Goal: Task Accomplishment & Management: Use online tool/utility

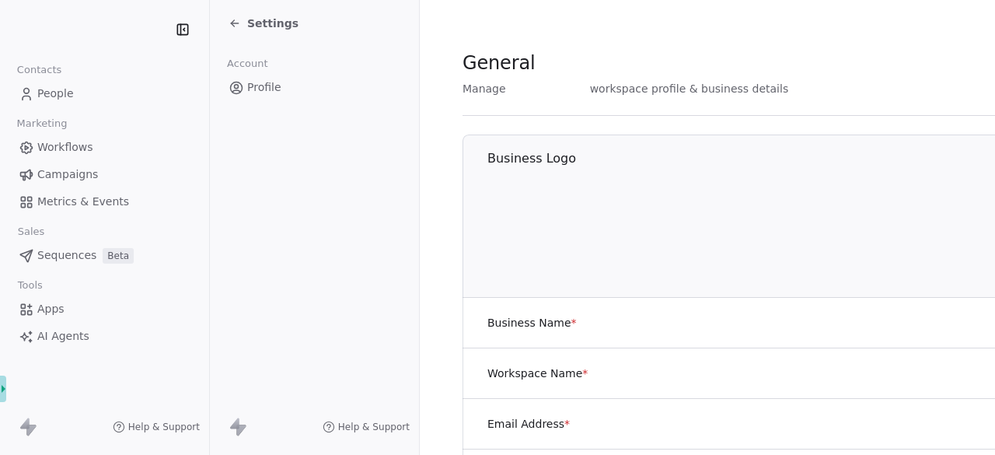
click at [229, 29] on icon at bounding box center [235, 23] width 12 height 12
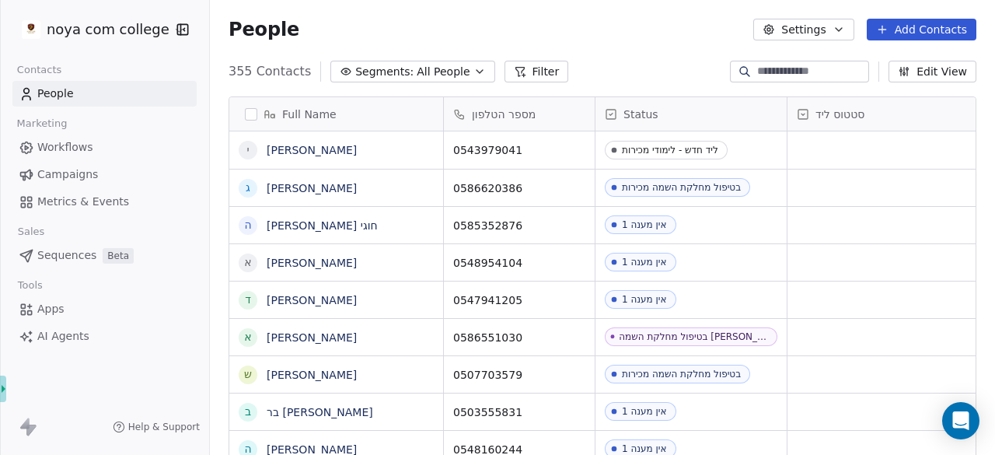
click at [908, 70] on icon "button" at bounding box center [904, 71] width 12 height 12
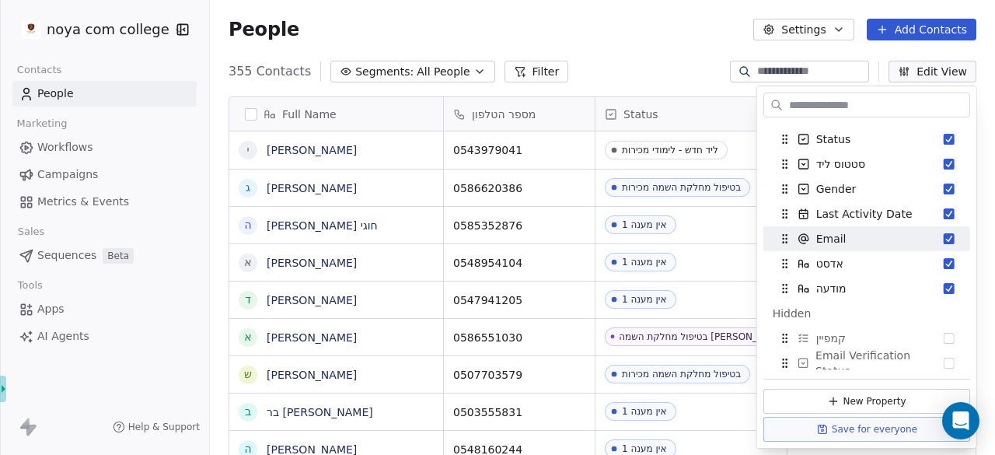
scroll to position [103, 0]
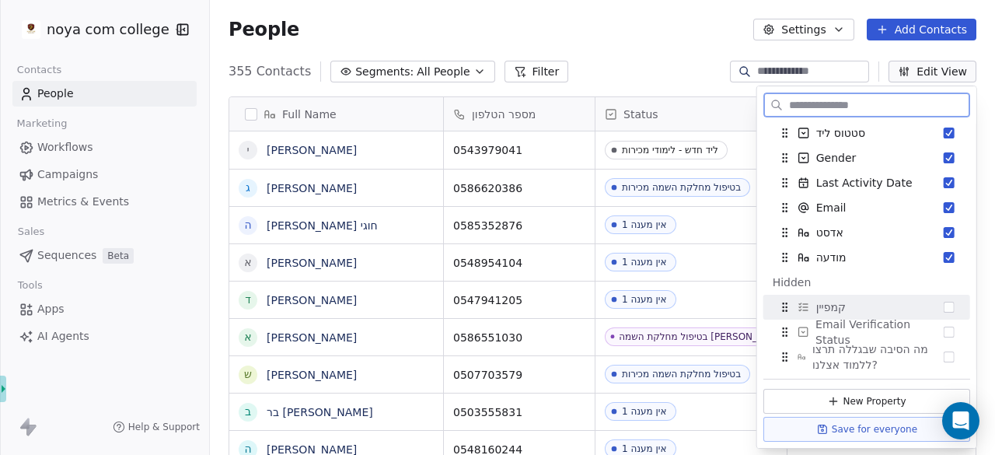
click at [944, 302] on button "Suggestions" at bounding box center [949, 307] width 11 height 11
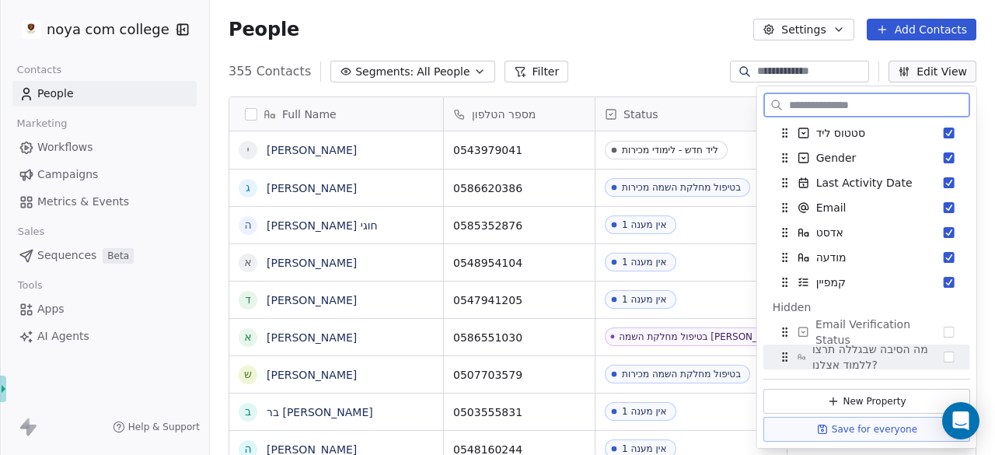
click at [811, 431] on button "Save for everyone" at bounding box center [866, 429] width 207 height 25
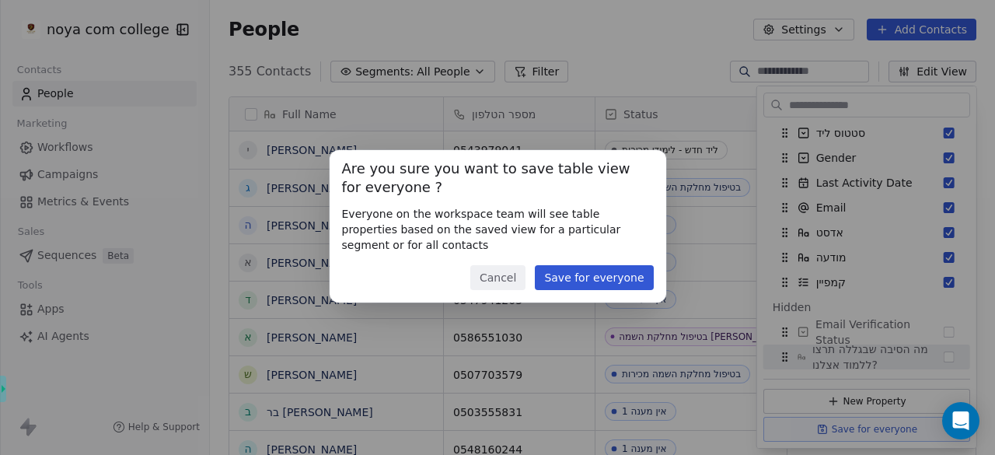
click at [557, 274] on button "Save for everyone" at bounding box center [594, 277] width 118 height 25
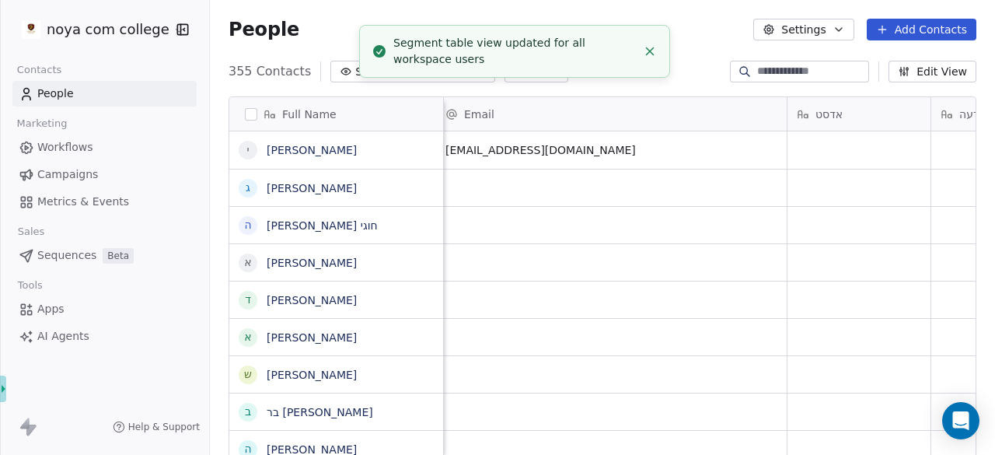
scroll to position [0, 1396]
click at [655, 54] on icon "Close toast" at bounding box center [650, 51] width 14 height 14
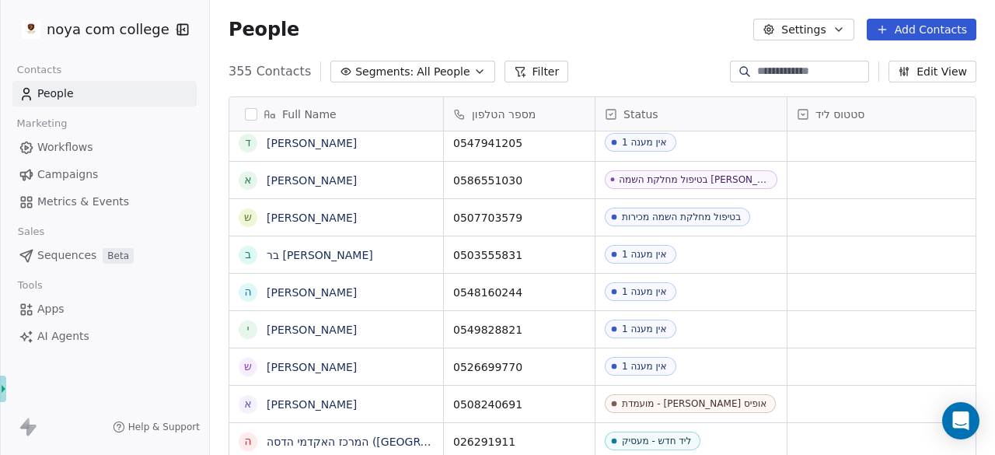
scroll to position [0, 0]
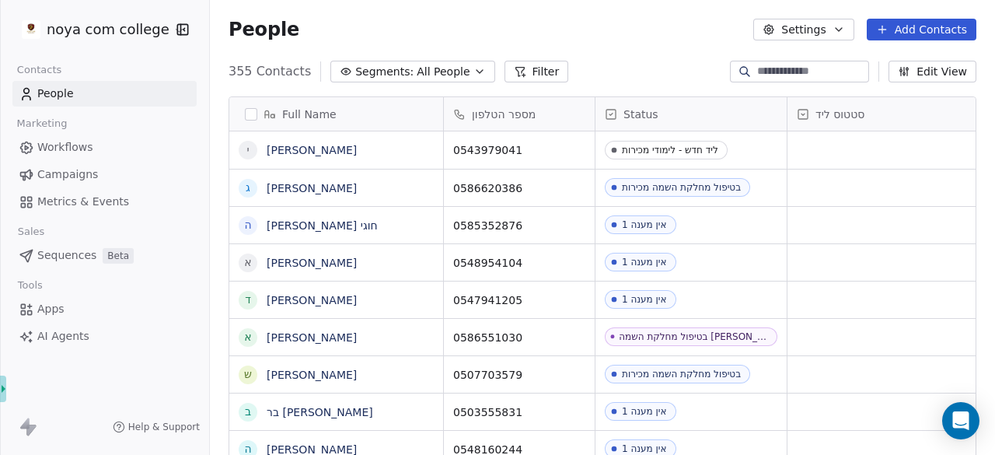
click at [450, 67] on span "All People" at bounding box center [443, 72] width 53 height 16
click at [450, 67] on html "noya com college Contacts People Marketing Workflows Campaigns Metrics & Events…" at bounding box center [497, 227] width 995 height 455
click at [515, 73] on button "Filter" at bounding box center [537, 72] width 65 height 22
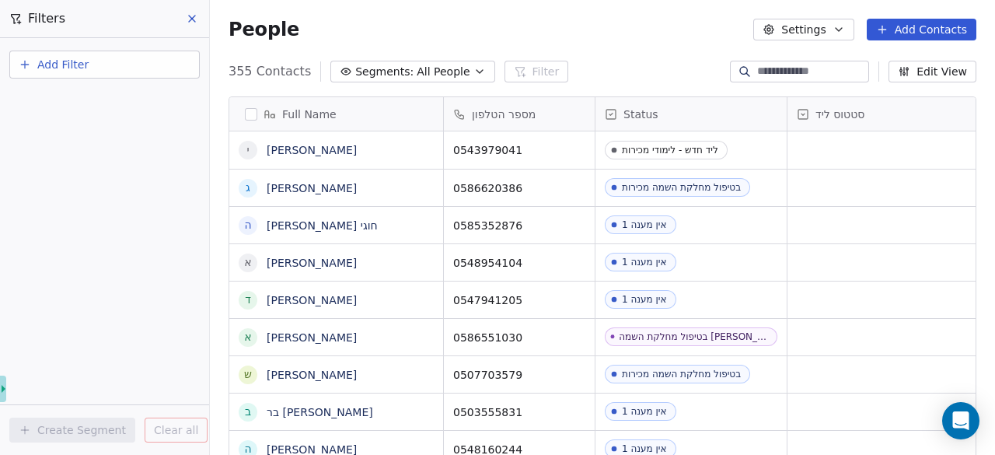
click at [55, 69] on span "Add Filter" at bounding box center [62, 65] width 51 height 16
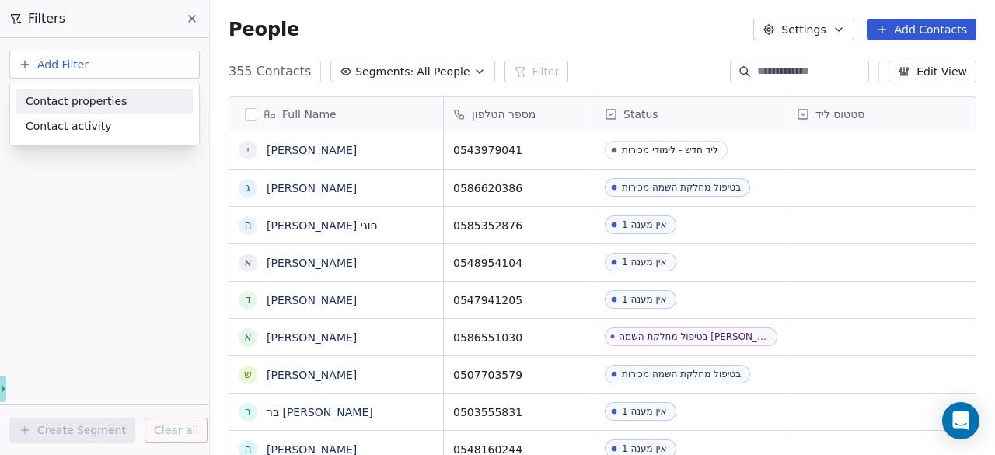
click at [61, 94] on span "Contact properties" at bounding box center [76, 101] width 101 height 16
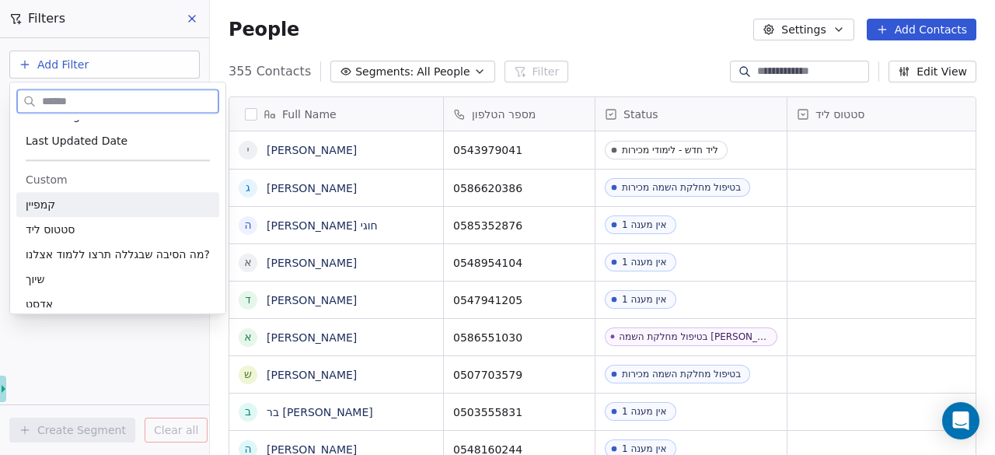
click at [82, 200] on div "קמפיין" at bounding box center [118, 205] width 184 height 16
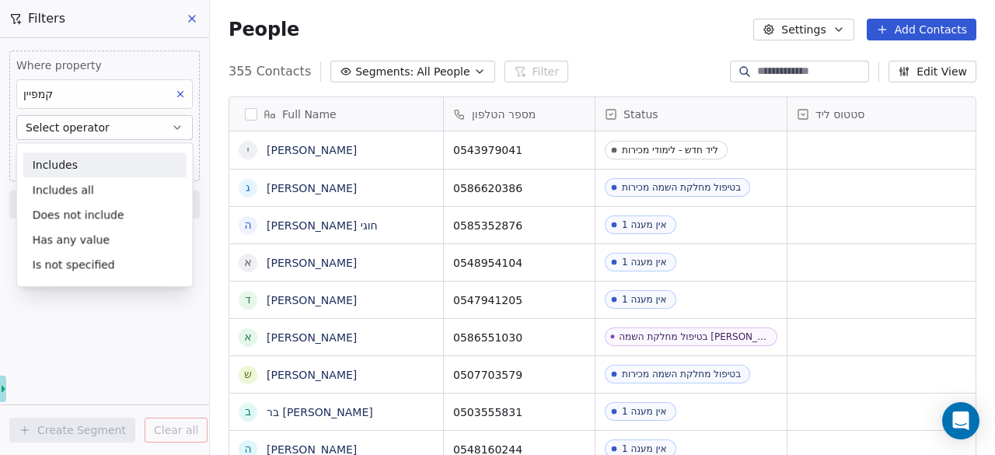
click at [86, 172] on div "Includes" at bounding box center [104, 164] width 163 height 25
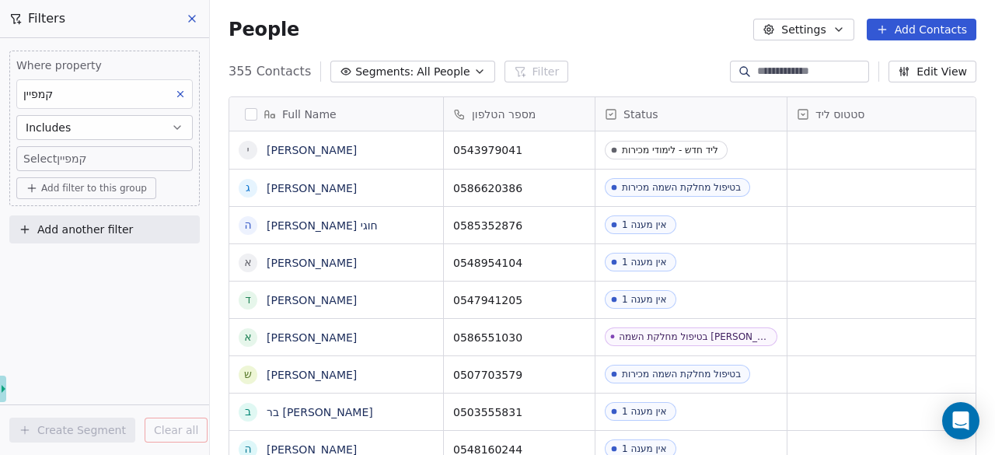
click at [87, 187] on span "Add filter to this group" at bounding box center [94, 188] width 106 height 12
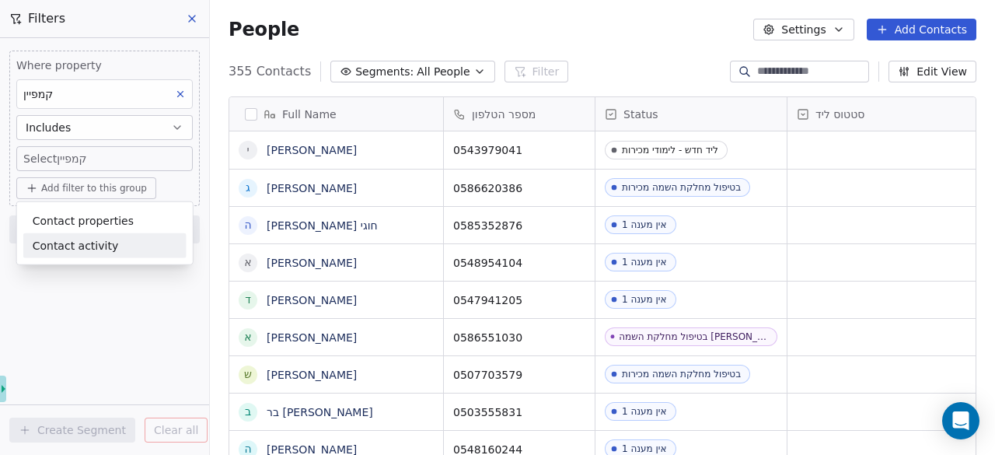
click at [86, 326] on html "noya com college Contacts People Marketing Workflows Campaigns Metrics & Events…" at bounding box center [497, 227] width 995 height 455
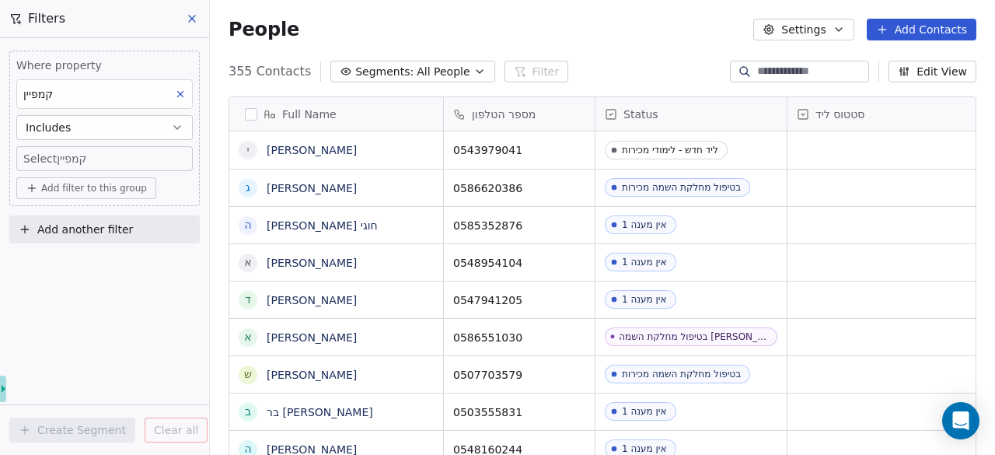
click at [129, 163] on body "noya com college Contacts People Marketing Workflows Campaigns Metrics & Events…" at bounding box center [497, 227] width 995 height 455
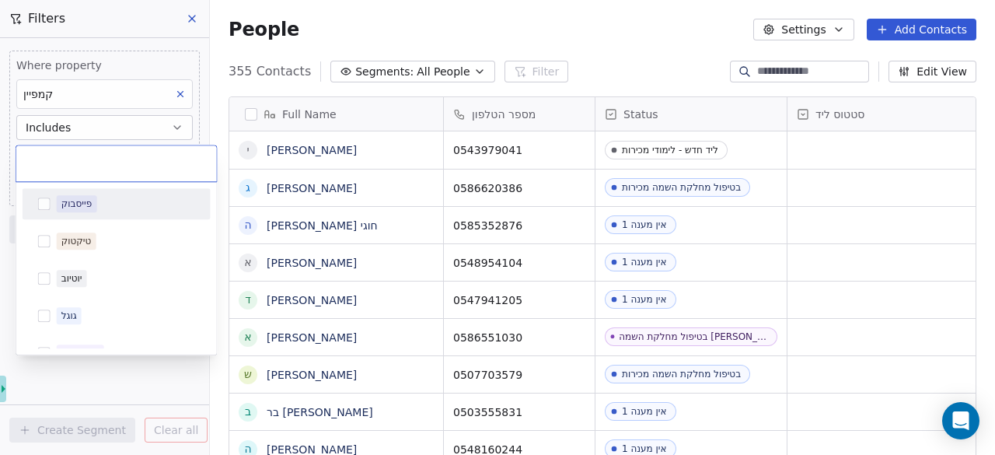
click at [41, 209] on div "פייסבוק" at bounding box center [117, 203] width 176 height 25
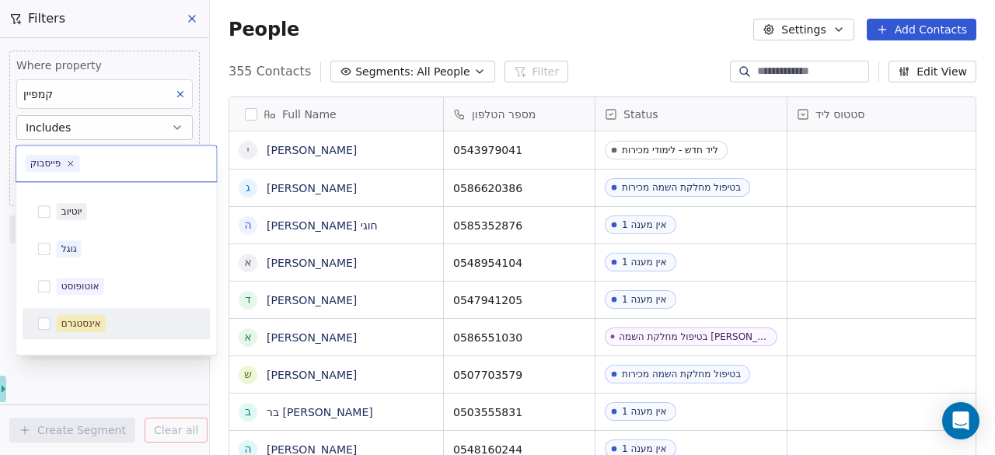
click at [41, 325] on button "Suggestions" at bounding box center [44, 323] width 12 height 12
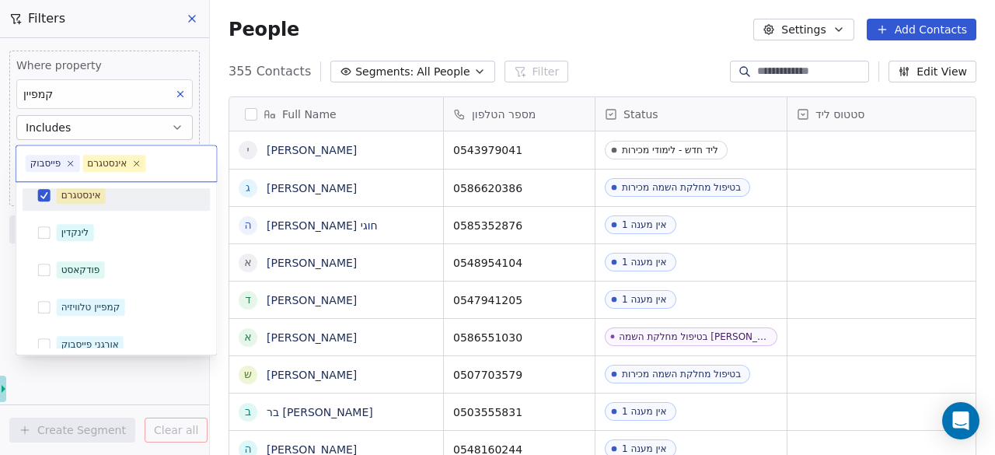
click at [137, 102] on html "noya com college Contacts People Marketing Workflows Campaigns Metrics & Events…" at bounding box center [497, 227] width 995 height 455
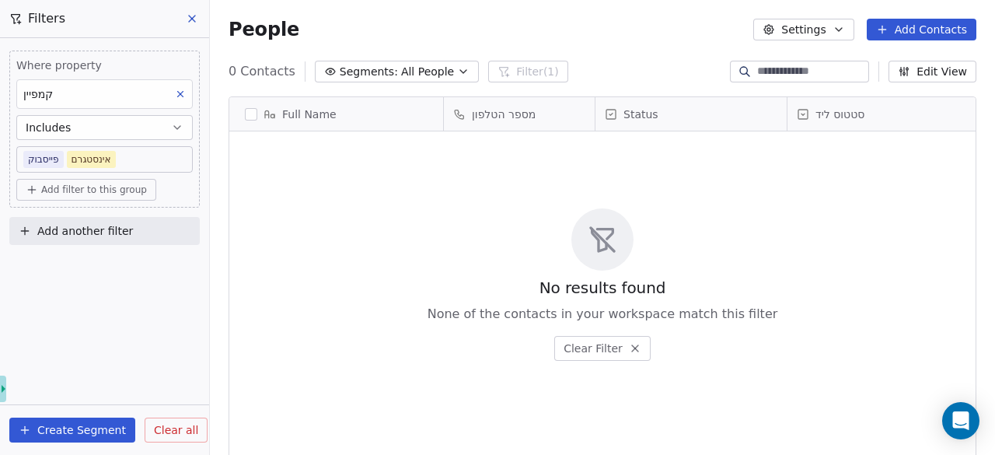
click at [126, 88] on div "קמפיין" at bounding box center [104, 94] width 176 height 30
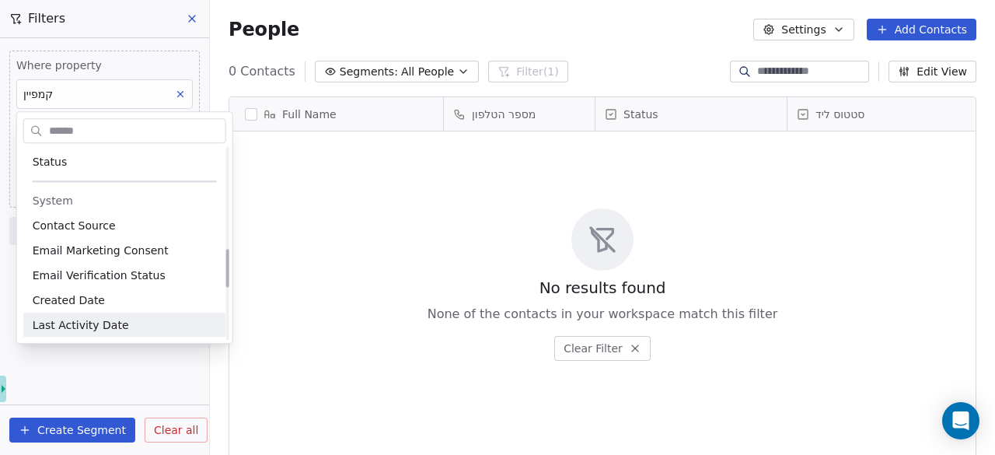
scroll to position [396, 0]
type input "*"
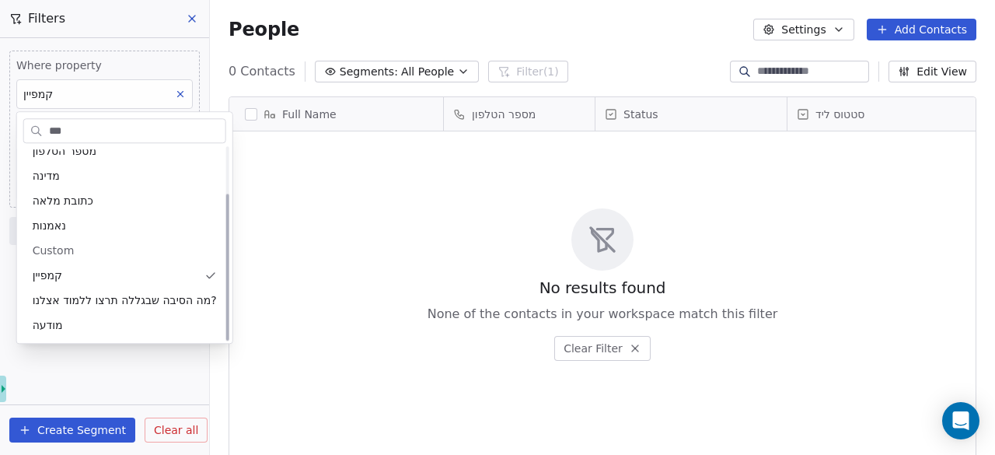
scroll to position [0, 0]
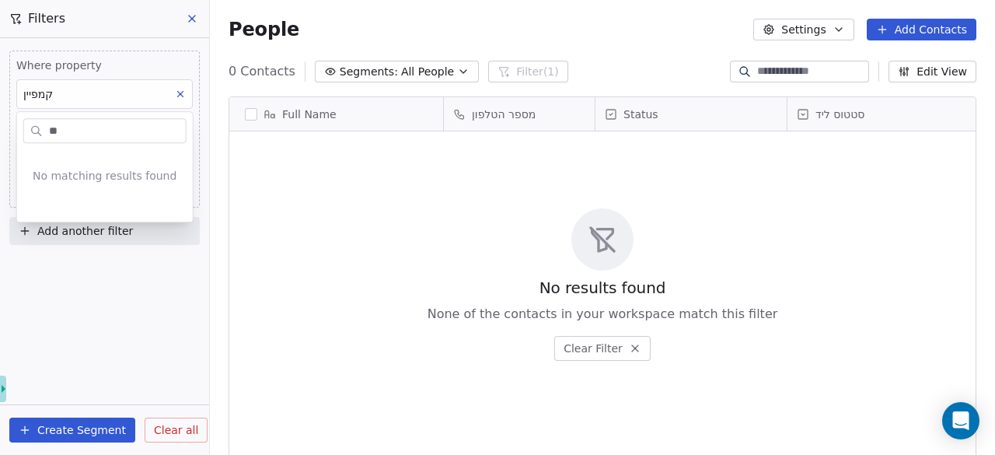
type input "*"
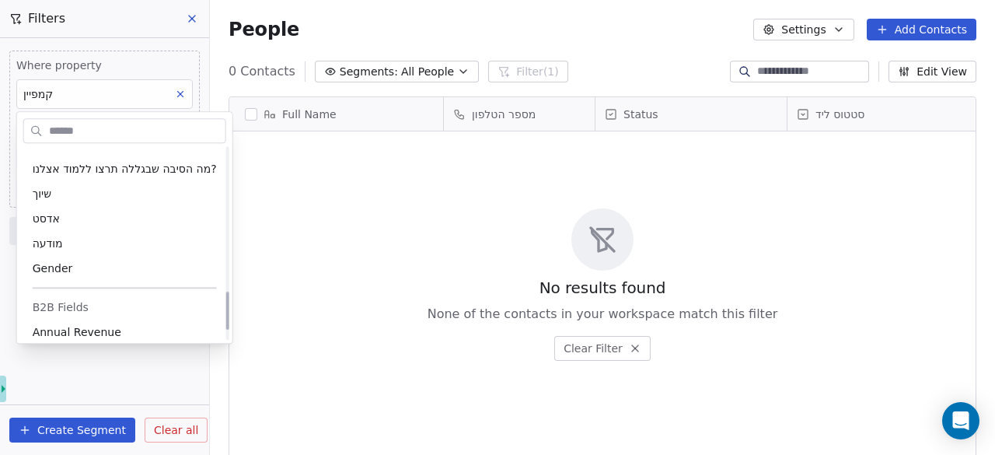
scroll to position [773, 0]
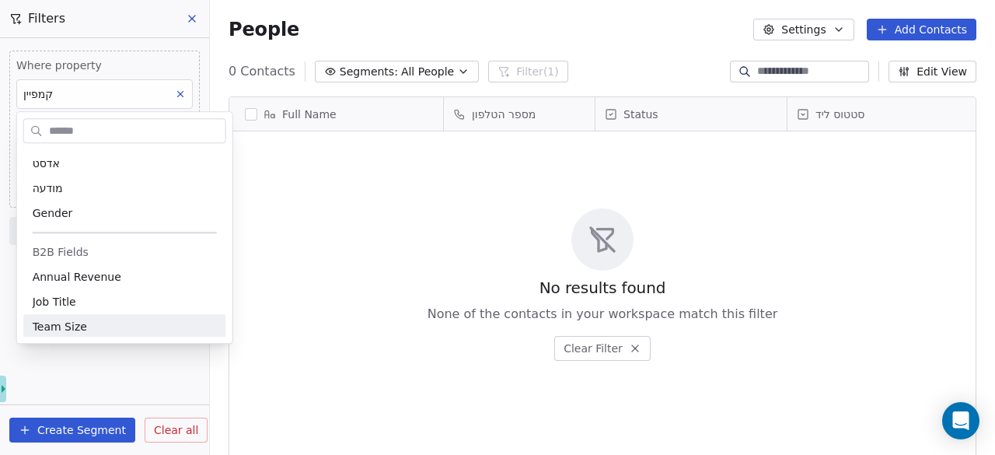
click at [144, 368] on html "noya com college Contacts People Marketing Workflows Campaigns Metrics & Events…" at bounding box center [497, 227] width 995 height 455
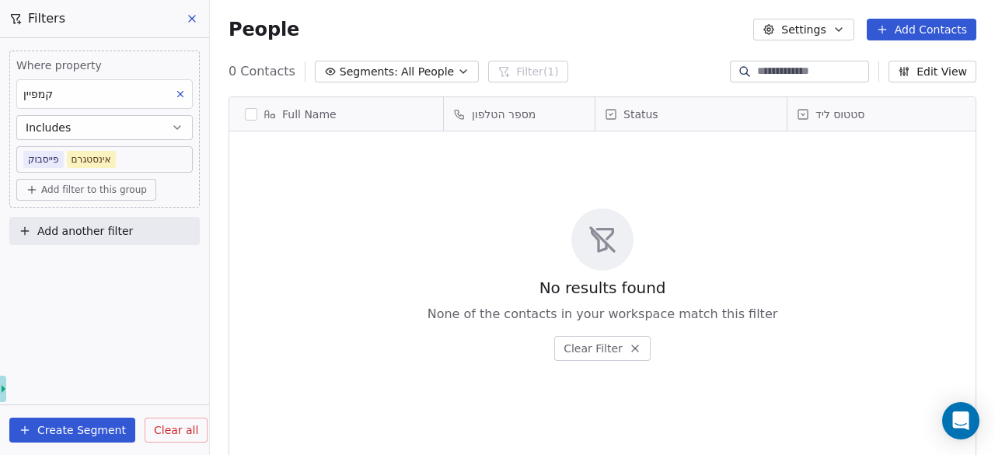
click at [794, 23] on button "Settings" at bounding box center [803, 30] width 100 height 22
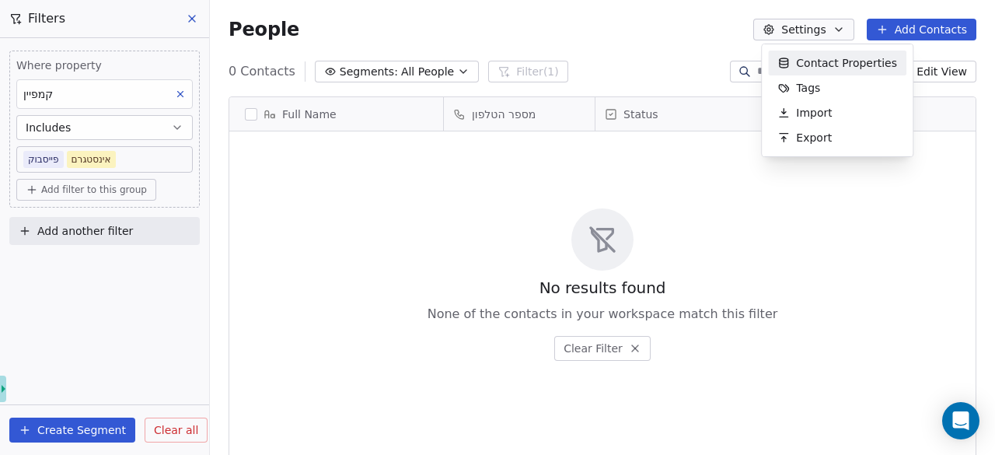
click at [165, 164] on html "noya com college Contacts People Marketing Workflows Campaigns Metrics & Events…" at bounding box center [497, 227] width 995 height 455
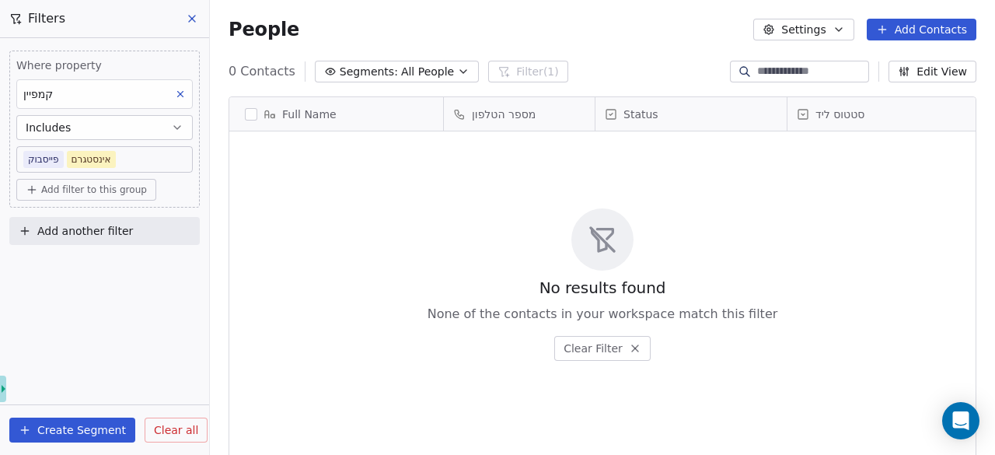
click at [180, 84] on button at bounding box center [180, 94] width 20 height 20
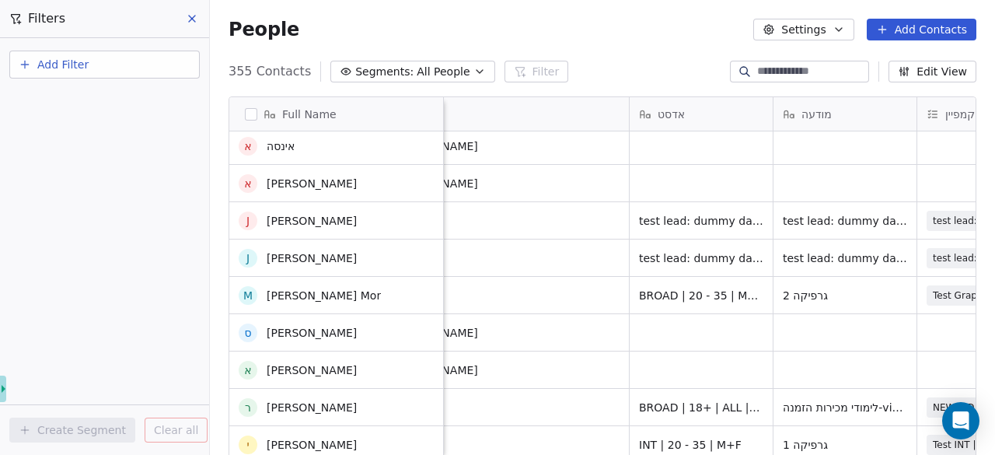
scroll to position [640, 0]
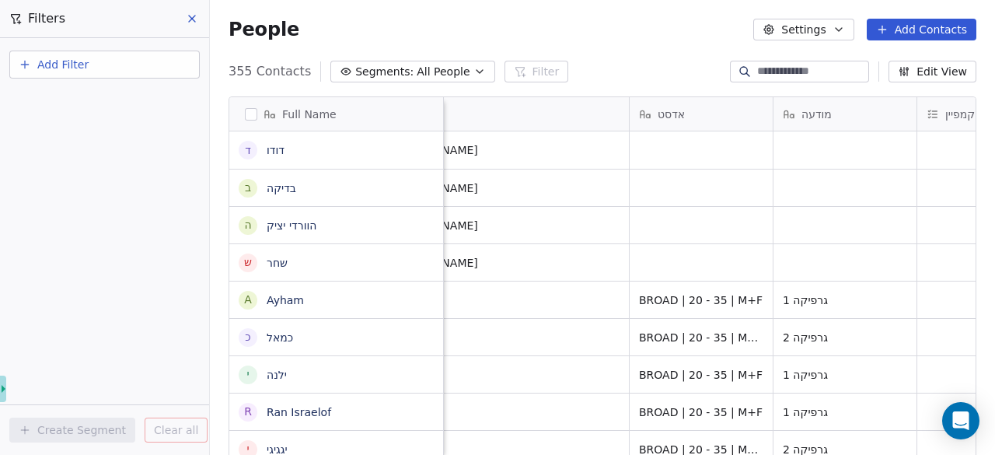
click at [312, 38] on div "People Settings Add Contacts" at bounding box center [603, 30] width 748 height 22
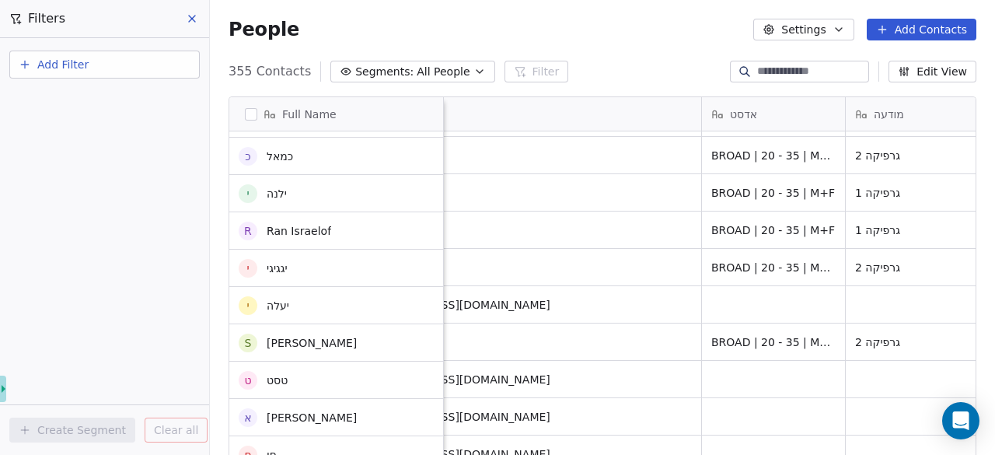
scroll to position [182, 0]
click at [781, 75] on input at bounding box center [811, 72] width 109 height 16
paste input "**********"
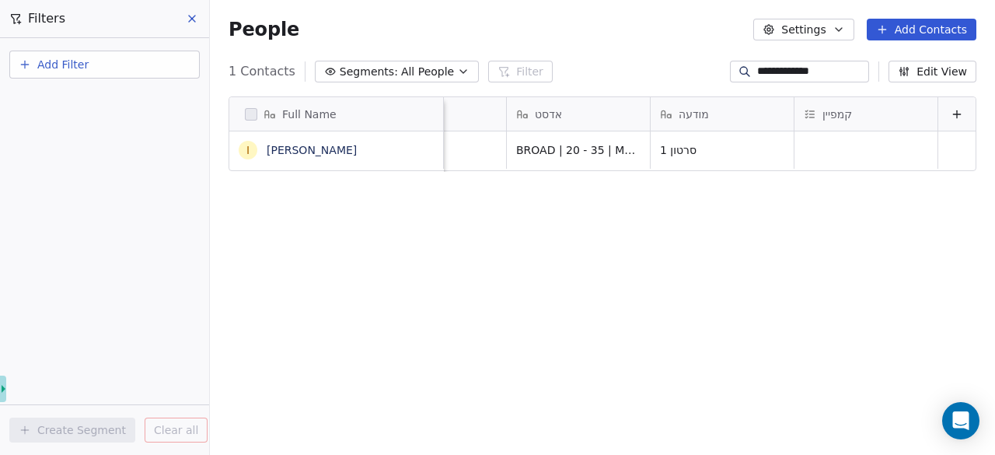
scroll to position [0, 1396]
type input "**********"
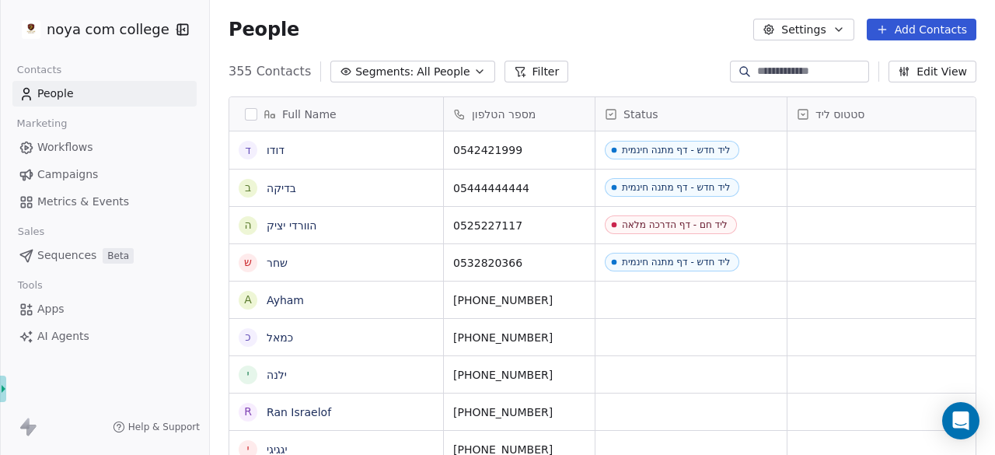
scroll to position [388, 773]
click at [780, 72] on input at bounding box center [811, 72] width 109 height 16
paste input "**********"
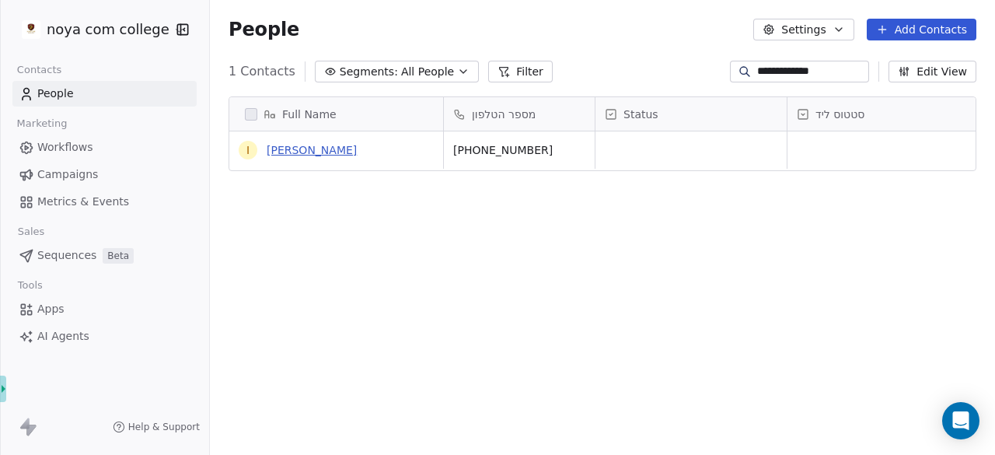
type input "**********"
click at [281, 150] on link "[PERSON_NAME]" at bounding box center [312, 150] width 90 height 12
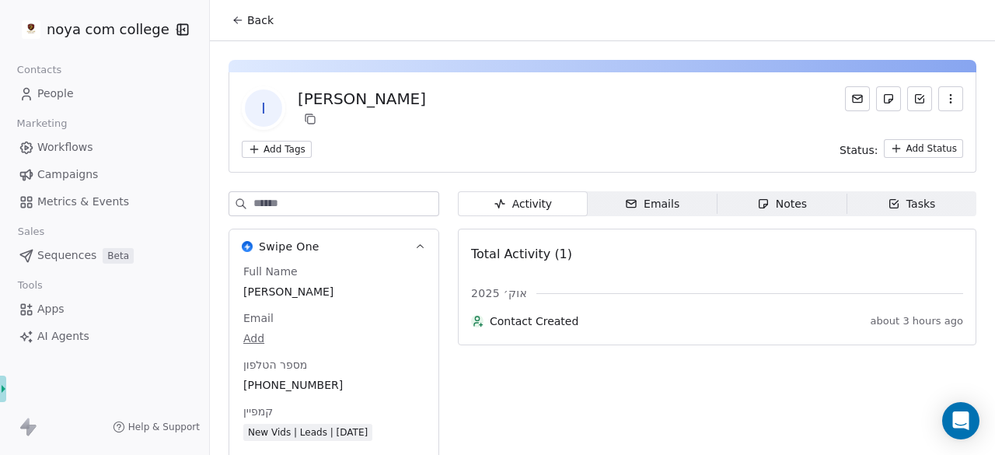
scroll to position [143, 0]
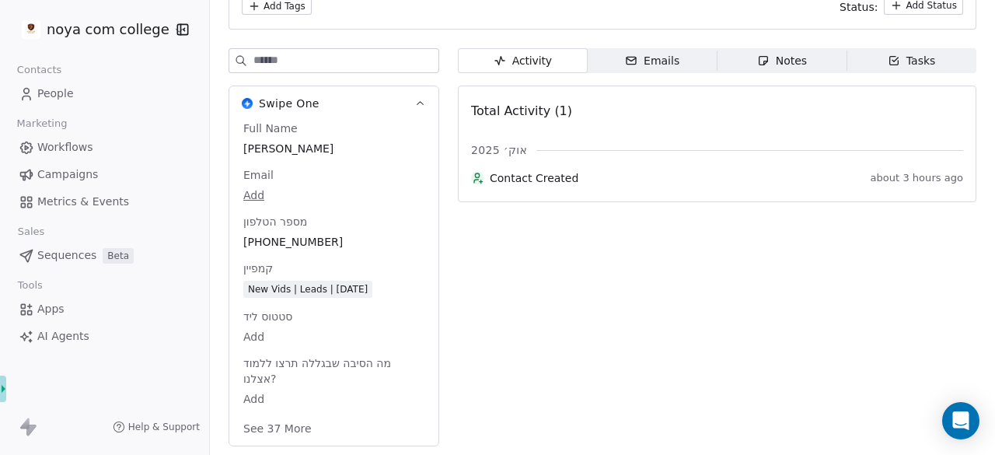
click at [272, 434] on button "See 37 More" at bounding box center [277, 428] width 87 height 28
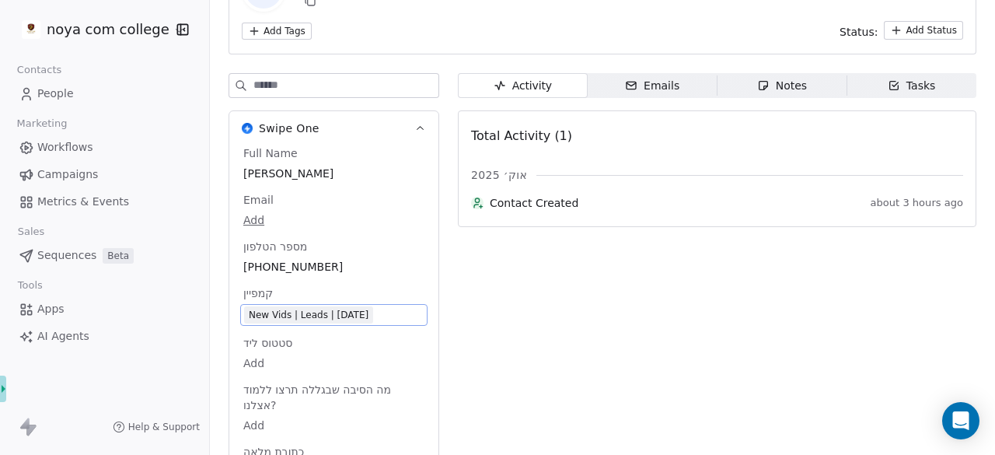
scroll to position [204, 0]
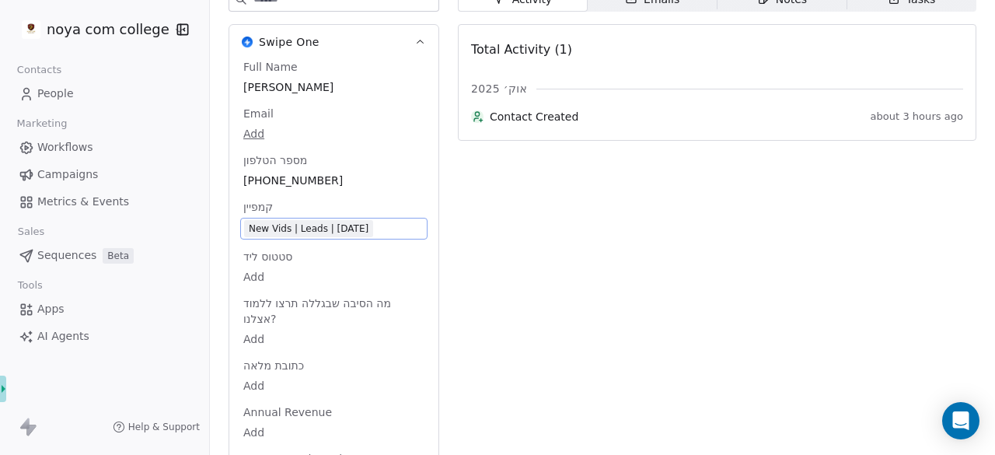
click at [309, 316] on span "מה הסיבה שבגללה תרצו ללמוד אצלנו?" at bounding box center [333, 310] width 187 height 31
drag, startPoint x: 372, startPoint y: 231, endPoint x: 218, endPoint y: 225, distance: 153.3
drag, startPoint x: 246, startPoint y: 225, endPoint x: 357, endPoint y: 209, distance: 112.2
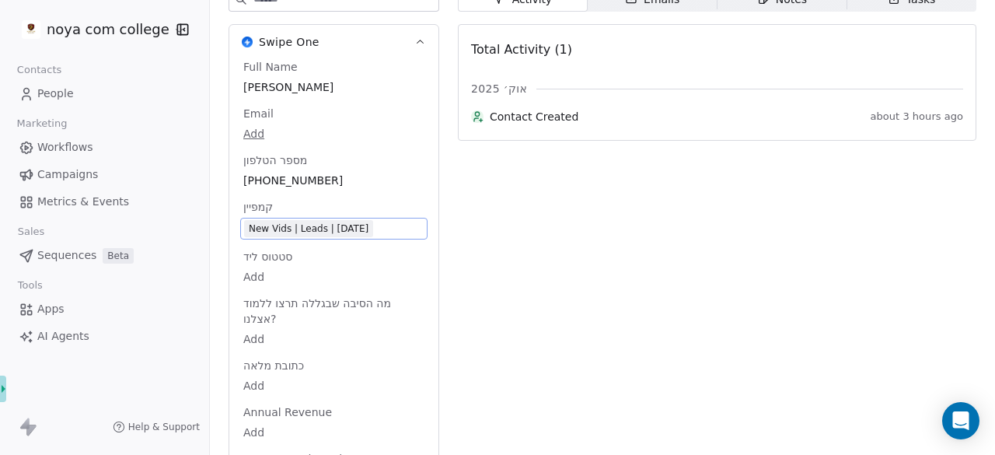
click at [357, 209] on div "קמפיין New Vids | Leads | 5.10.25" at bounding box center [333, 219] width 187 height 40
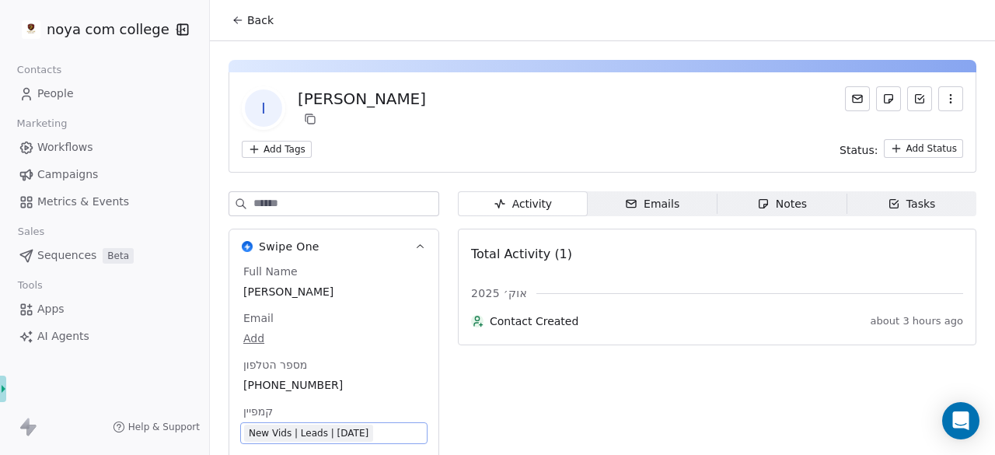
click at [82, 85] on link "People" at bounding box center [104, 94] width 184 height 26
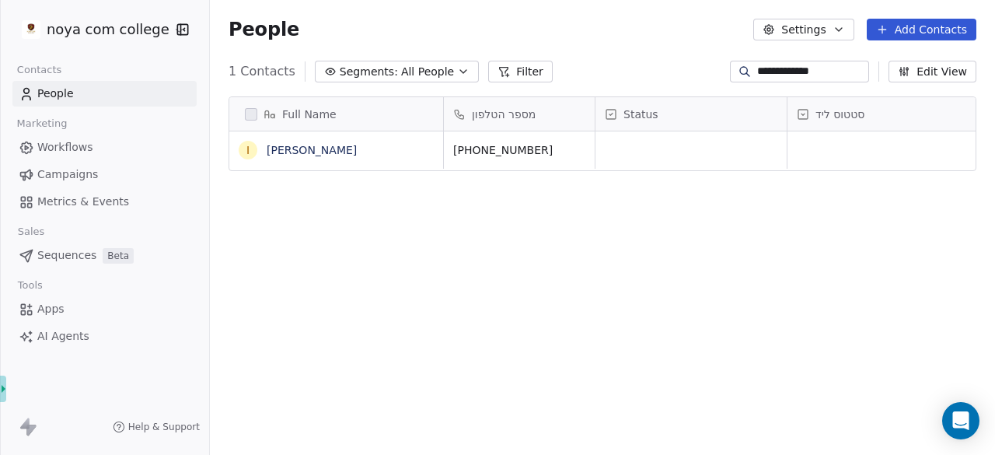
scroll to position [388, 773]
click at [460, 71] on icon "button" at bounding box center [463, 71] width 6 height 3
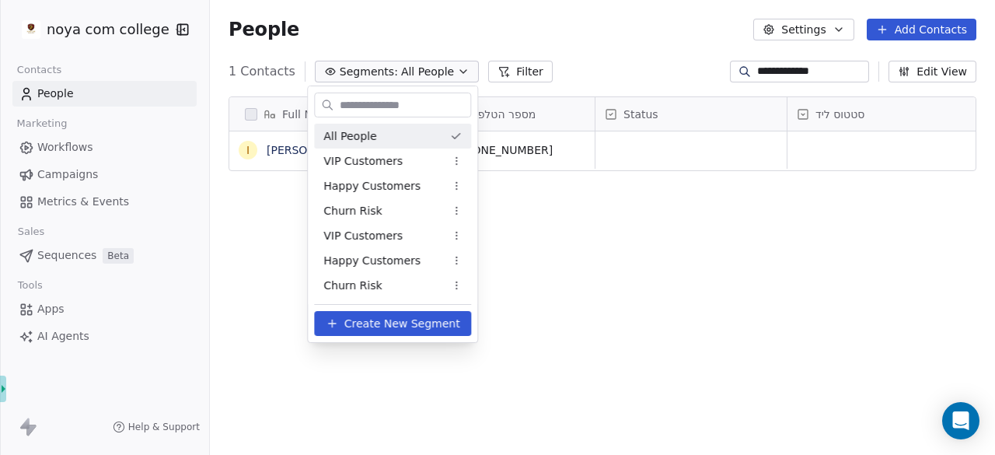
click at [477, 75] on html "**********" at bounding box center [497, 227] width 995 height 455
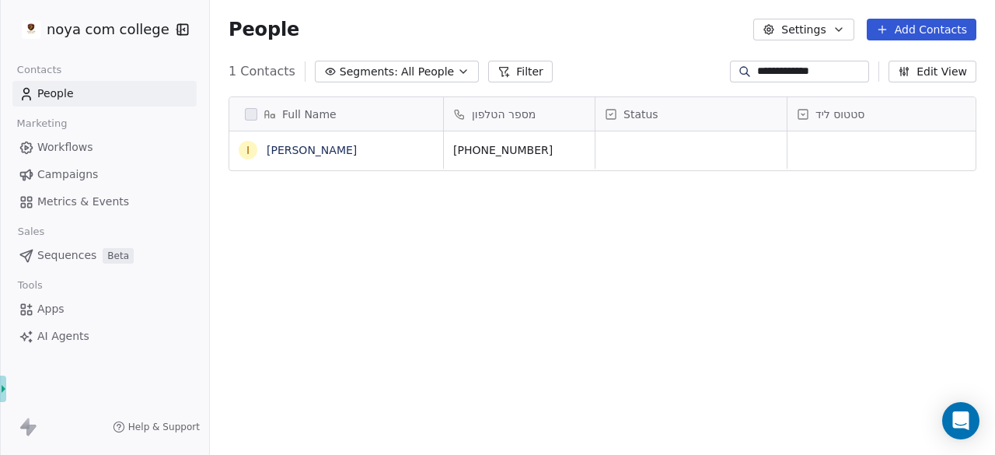
click at [488, 75] on button "Filter" at bounding box center [520, 72] width 65 height 22
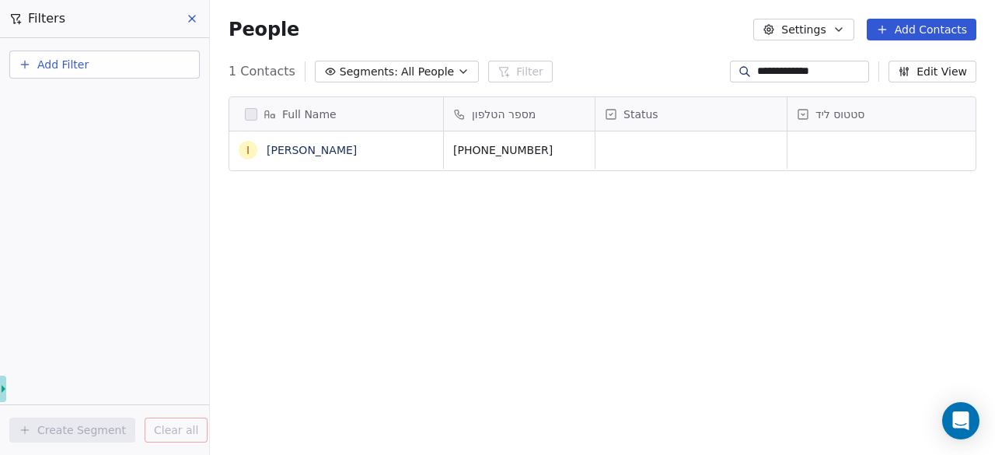
click at [184, 68] on button "Add Filter" at bounding box center [104, 65] width 190 height 28
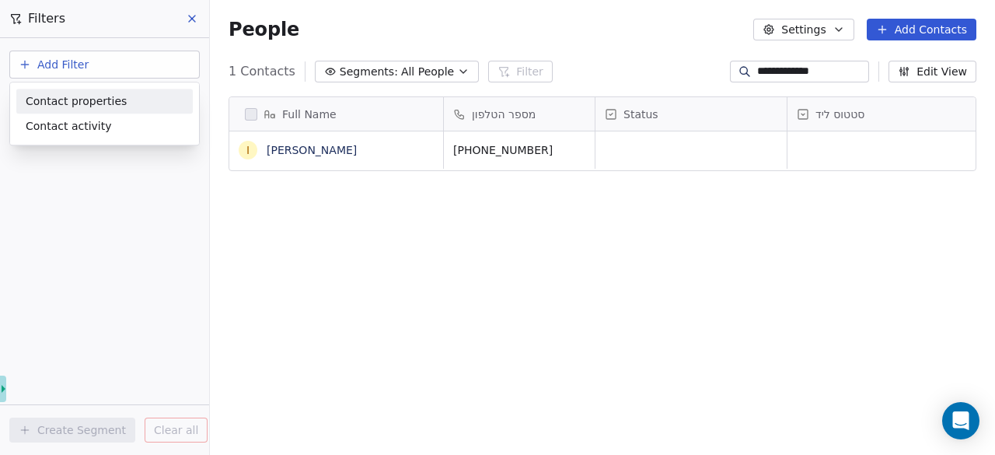
click at [124, 98] on div "Contact properties" at bounding box center [105, 101] width 158 height 16
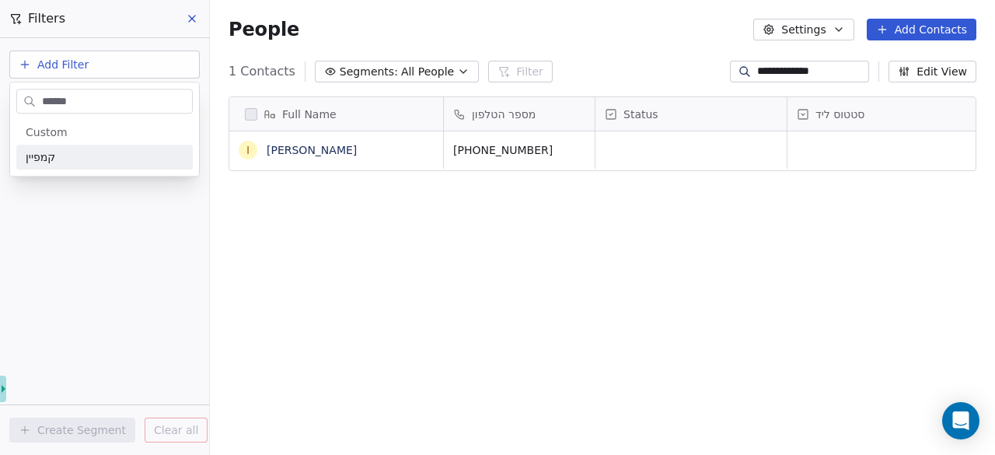
type input "******"
click at [117, 166] on div "קמפיין" at bounding box center [104, 157] width 176 height 25
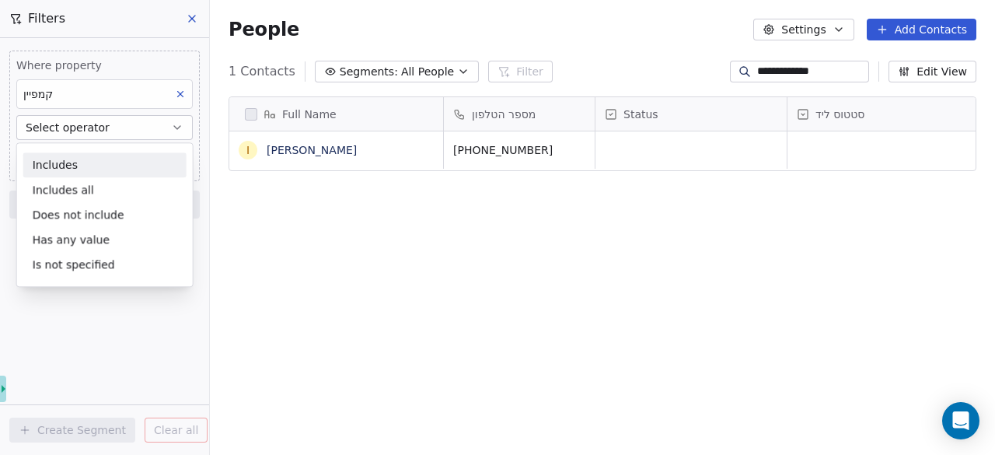
click at [113, 162] on div "Includes" at bounding box center [104, 164] width 163 height 25
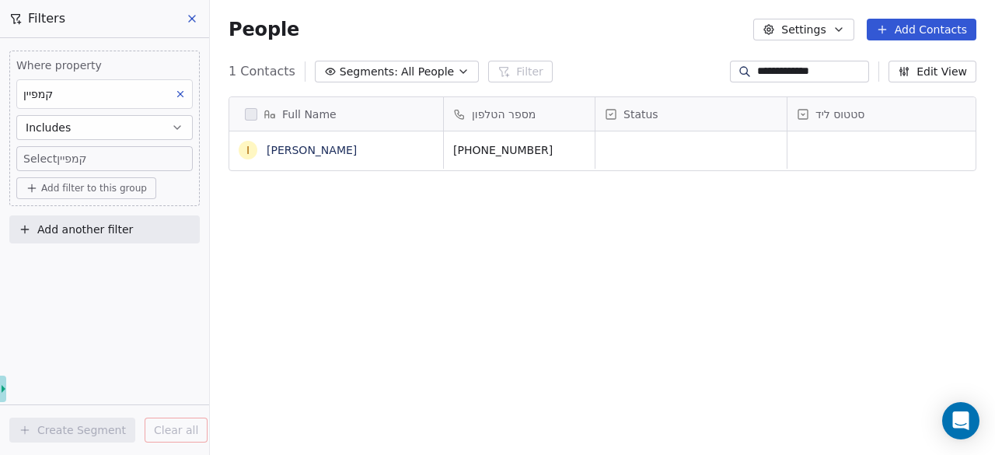
click at [95, 161] on body "**********" at bounding box center [497, 227] width 995 height 455
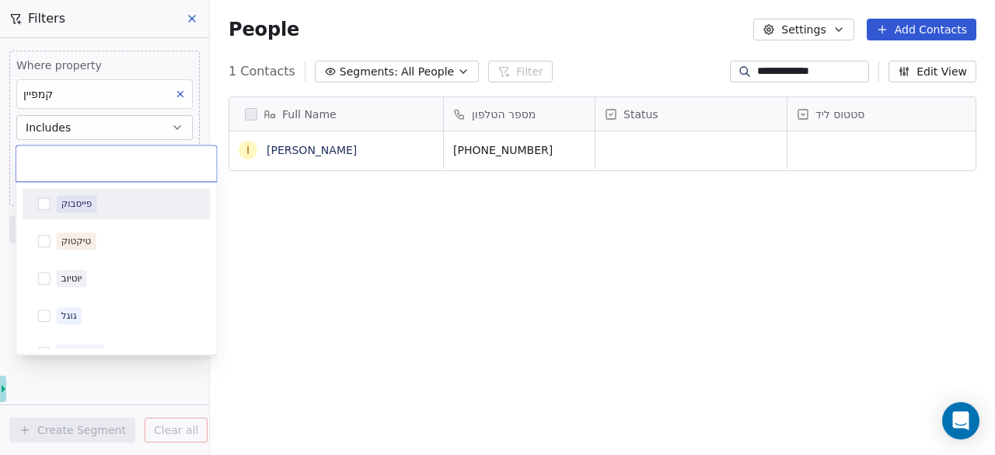
type input "*"
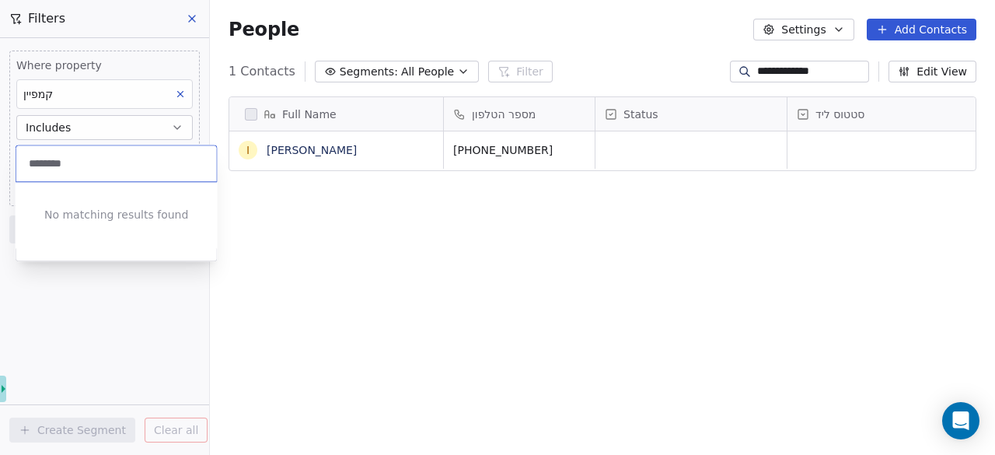
type input "********"
click at [116, 273] on html "**********" at bounding box center [497, 227] width 995 height 455
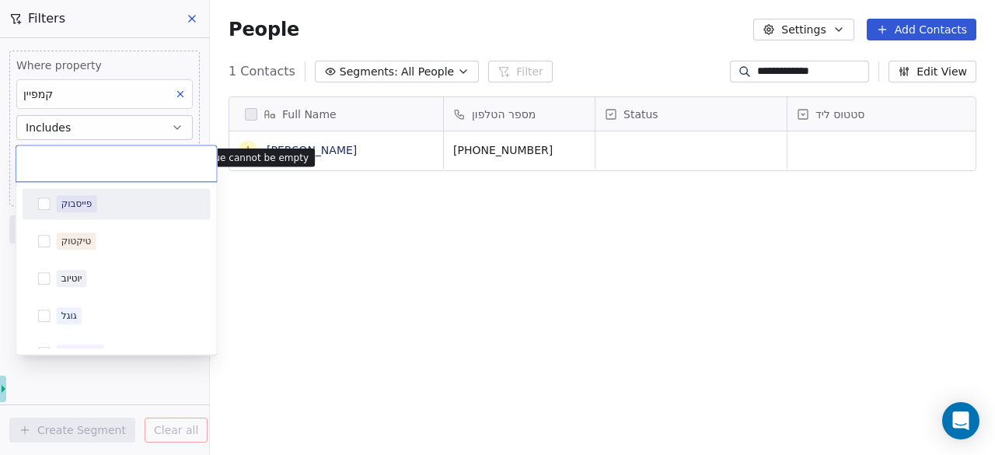
click at [118, 161] on body "**********" at bounding box center [497, 227] width 995 height 455
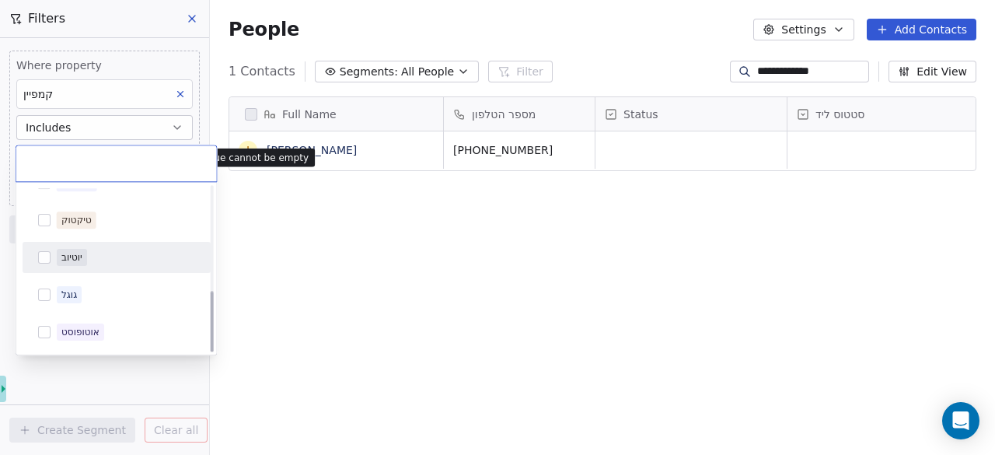
scroll to position [0, 0]
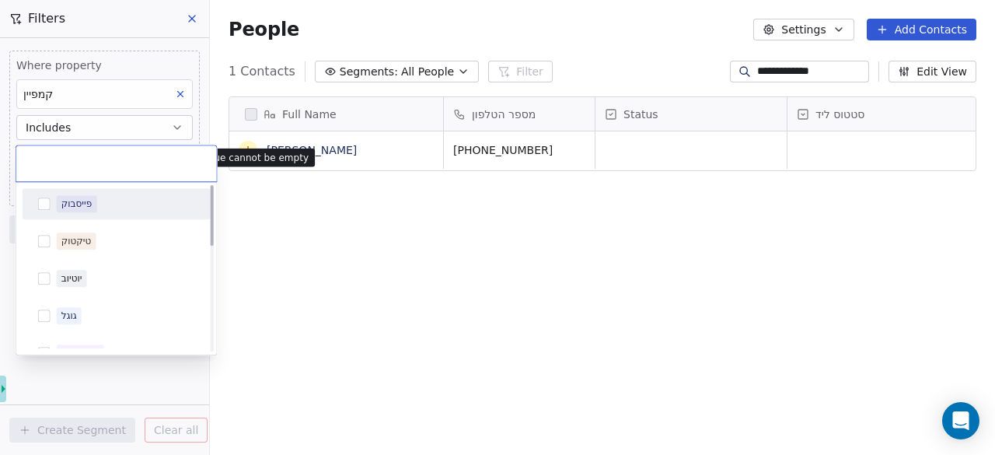
click at [40, 205] on button "Suggestions" at bounding box center [44, 203] width 12 height 12
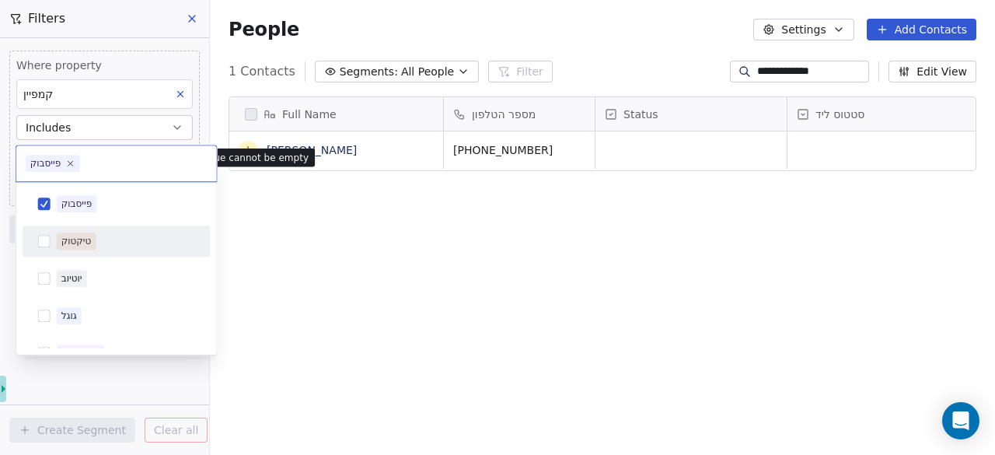
click at [44, 242] on button "Suggestions" at bounding box center [44, 241] width 12 height 12
click at [298, 237] on html "**********" at bounding box center [497, 227] width 995 height 455
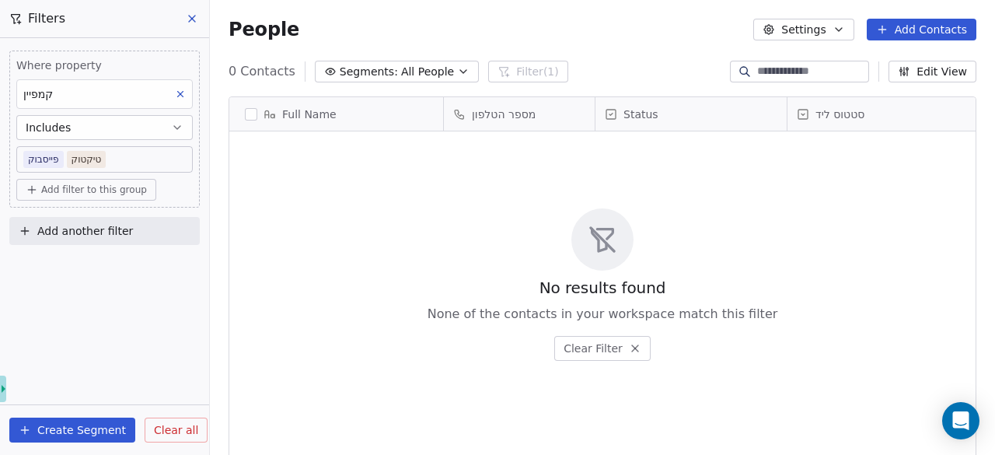
scroll to position [388, 773]
click at [123, 162] on body "noya com college Contacts People Marketing Workflows Campaigns Metrics & Events…" at bounding box center [497, 227] width 995 height 455
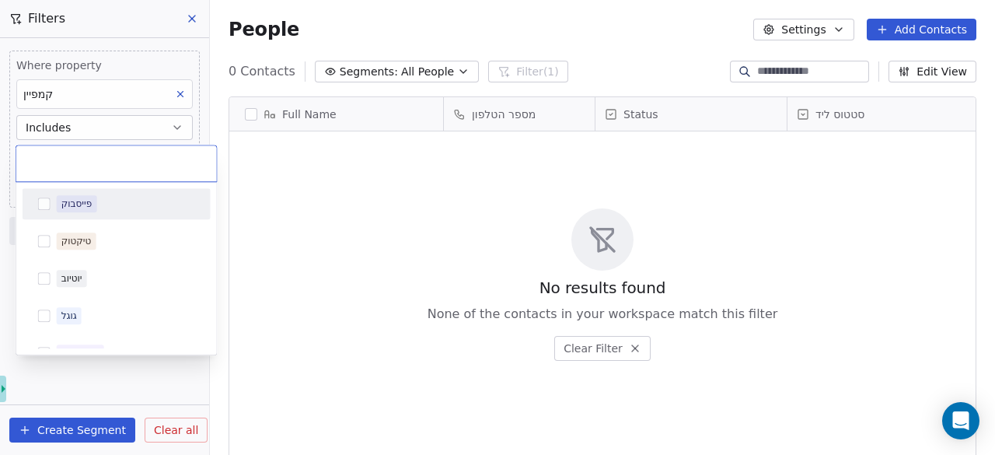
click at [389, 225] on html "noya com college Contacts People Marketing Workflows Campaigns Metrics & Events…" at bounding box center [497, 227] width 995 height 455
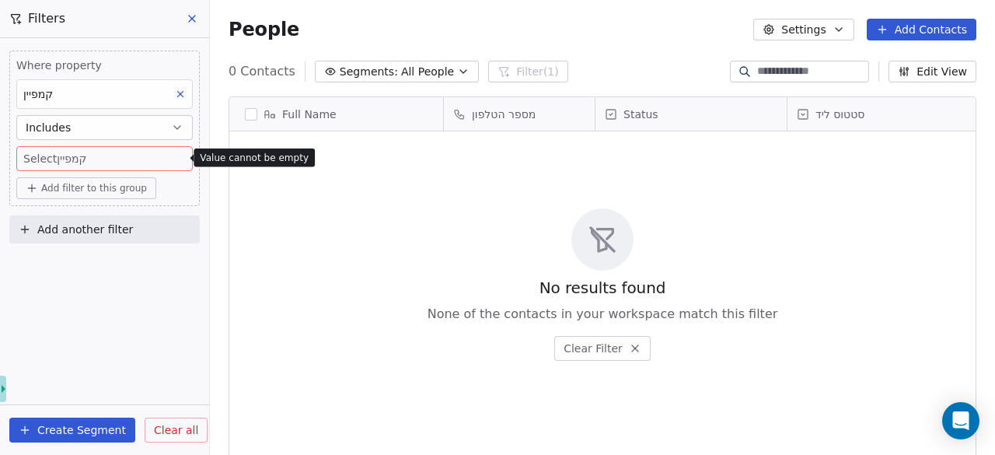
click at [68, 93] on div "קמפיין" at bounding box center [104, 94] width 176 height 30
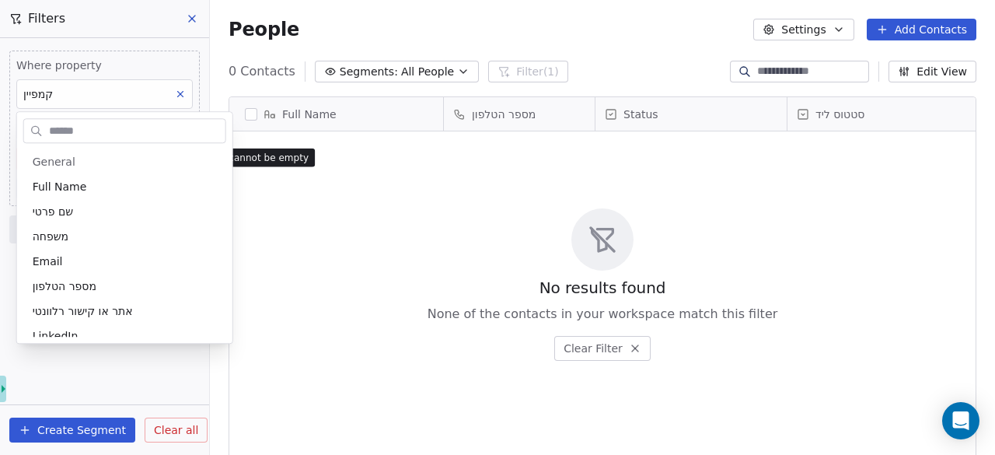
scroll to position [511, 0]
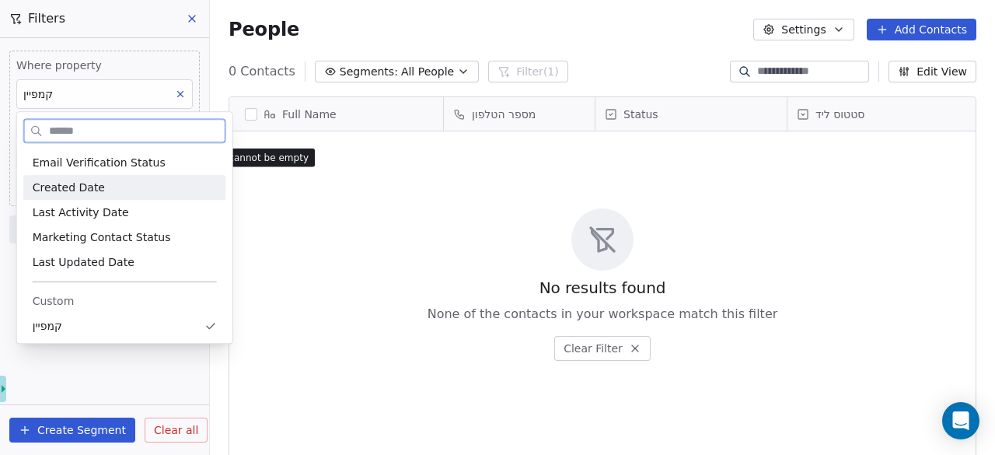
click at [90, 190] on span "Created Date" at bounding box center [69, 188] width 72 height 16
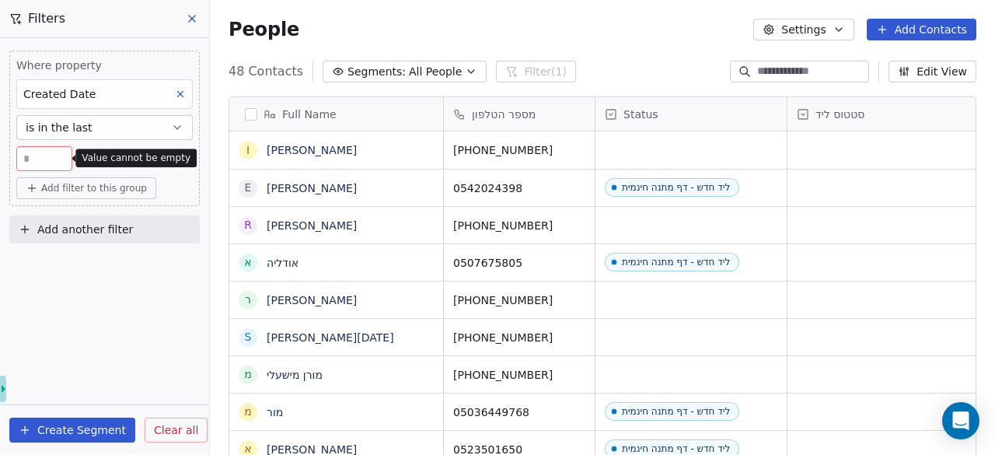
scroll to position [388, 773]
click at [53, 153] on input "**" at bounding box center [44, 159] width 48 height 12
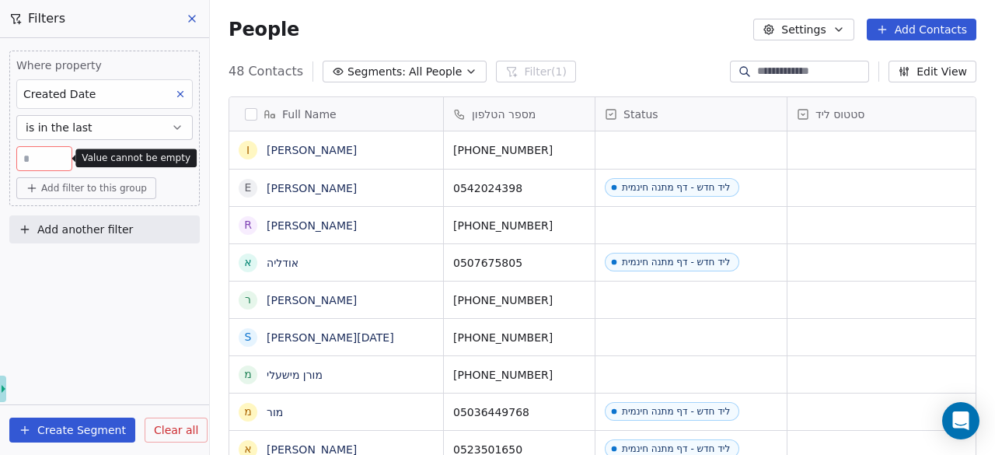
click at [53, 153] on input "**" at bounding box center [44, 159] width 48 height 12
type input "*"
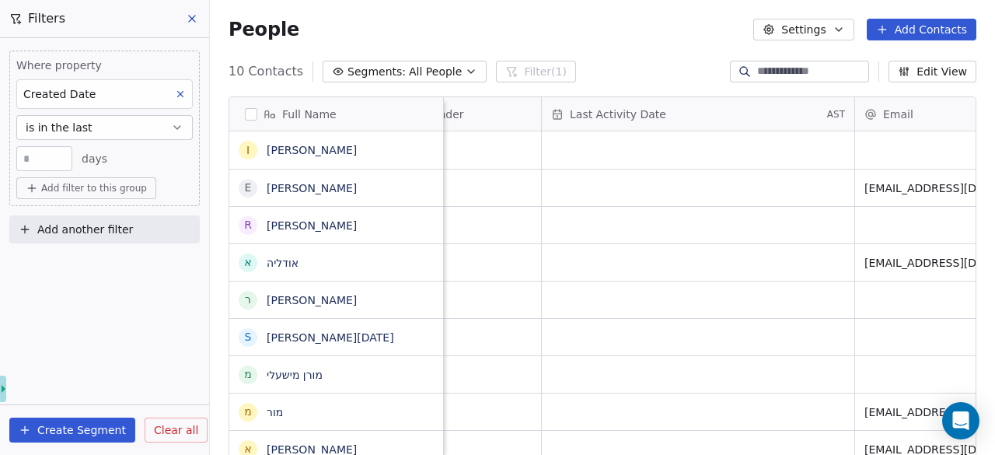
scroll to position [12, 14]
